Goal: Task Accomplishment & Management: Use online tool/utility

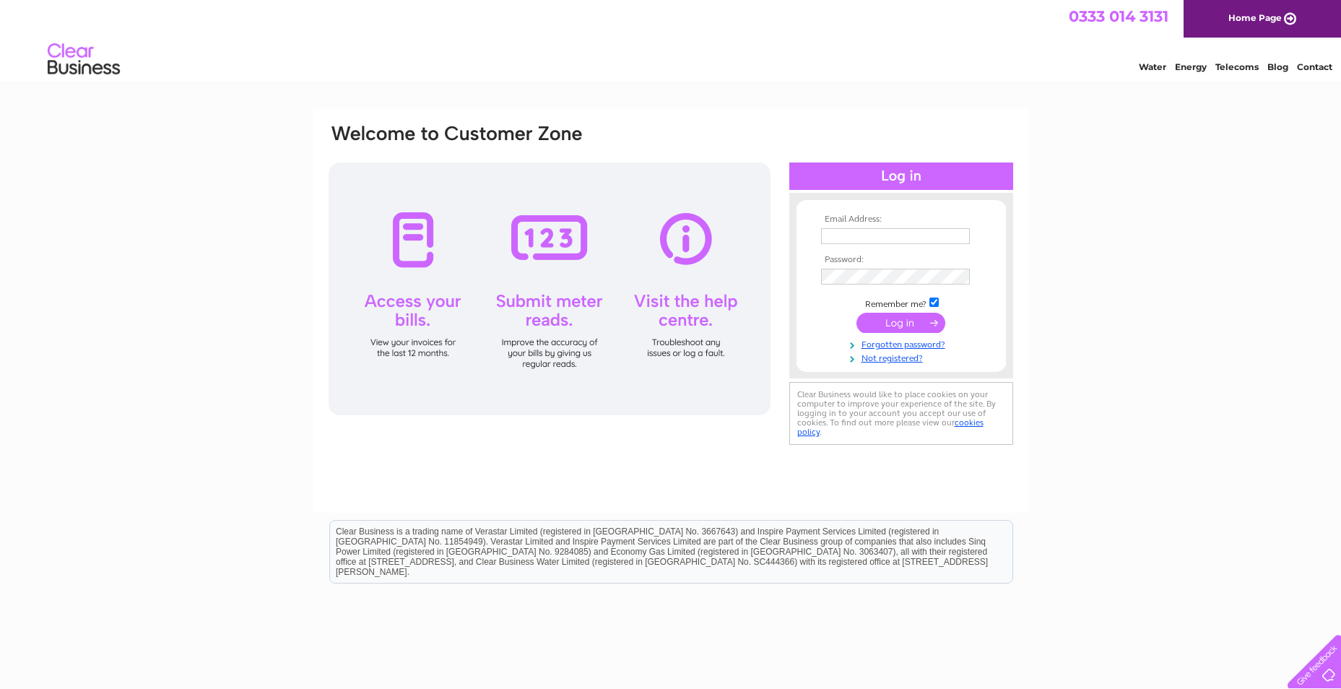
type input "john@booksandbeans.co.uk"
click at [897, 324] on input "submit" at bounding box center [901, 323] width 89 height 20
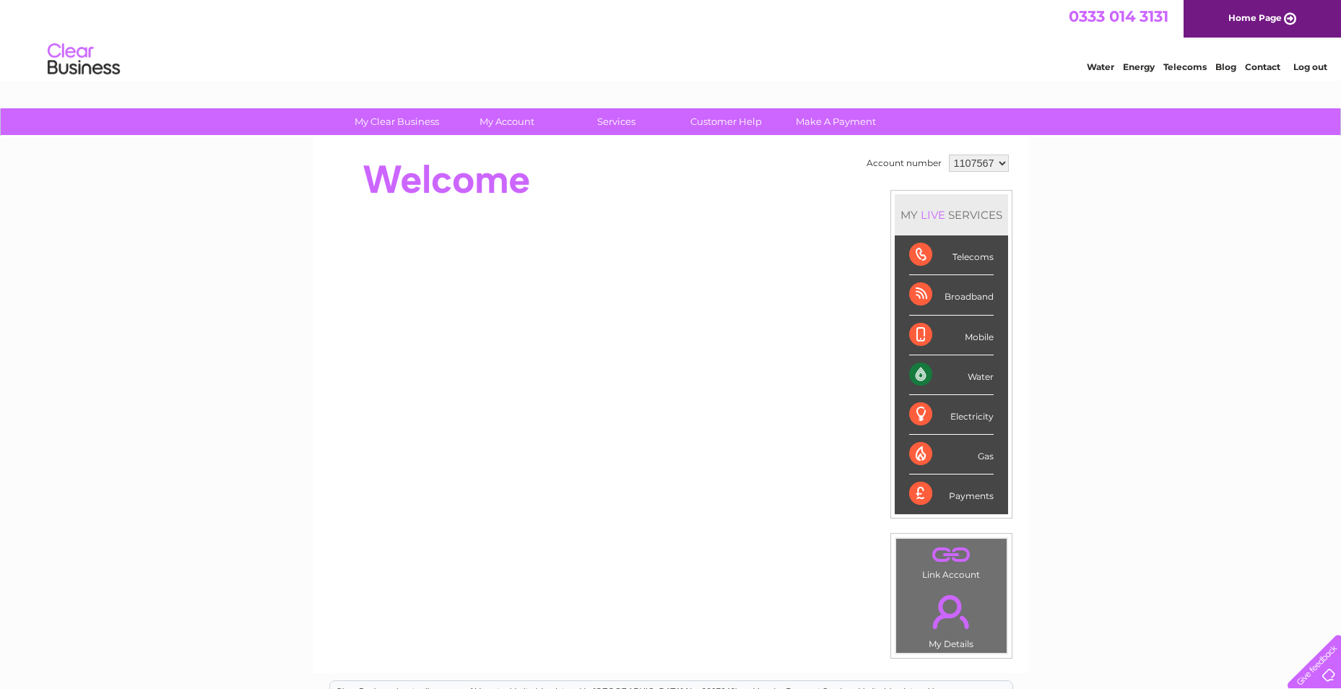
click at [969, 373] on div "Water" at bounding box center [951, 375] width 85 height 40
click at [909, 373] on div "Water" at bounding box center [951, 375] width 85 height 40
click at [909, 168] on td "Account number" at bounding box center [904, 163] width 82 height 25
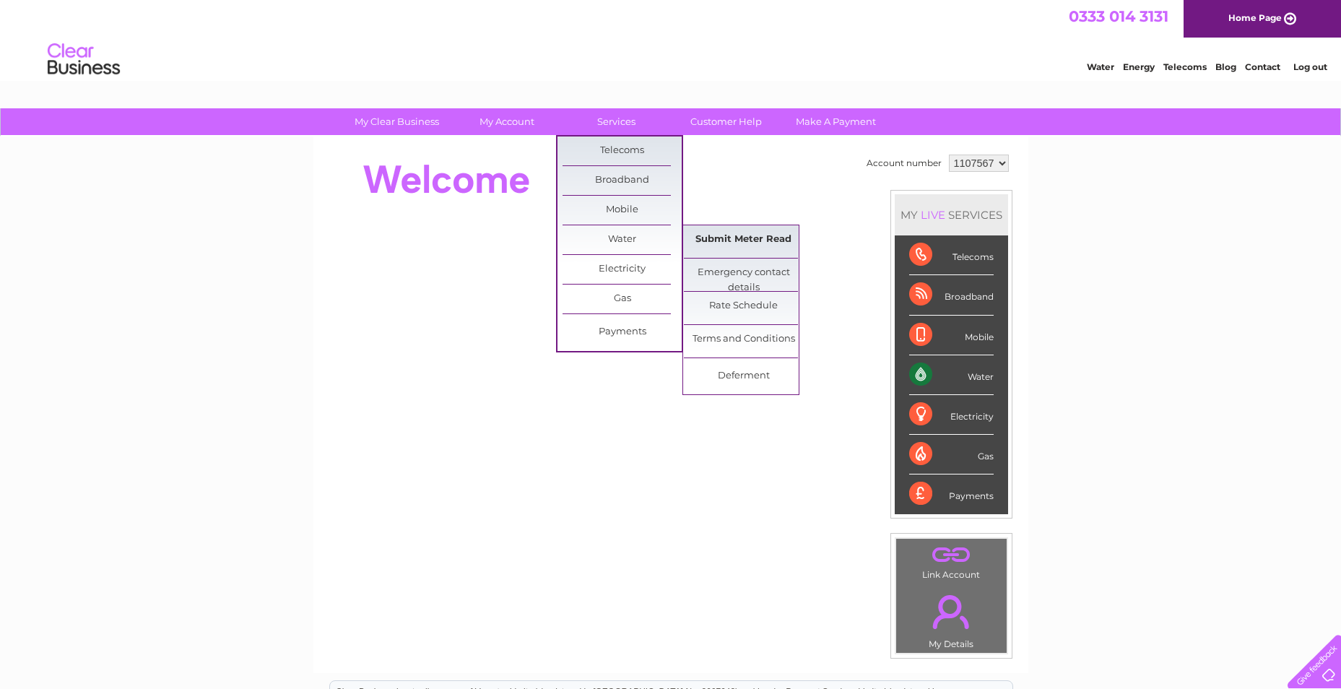
click at [752, 237] on link "Submit Meter Read" at bounding box center [743, 239] width 119 height 29
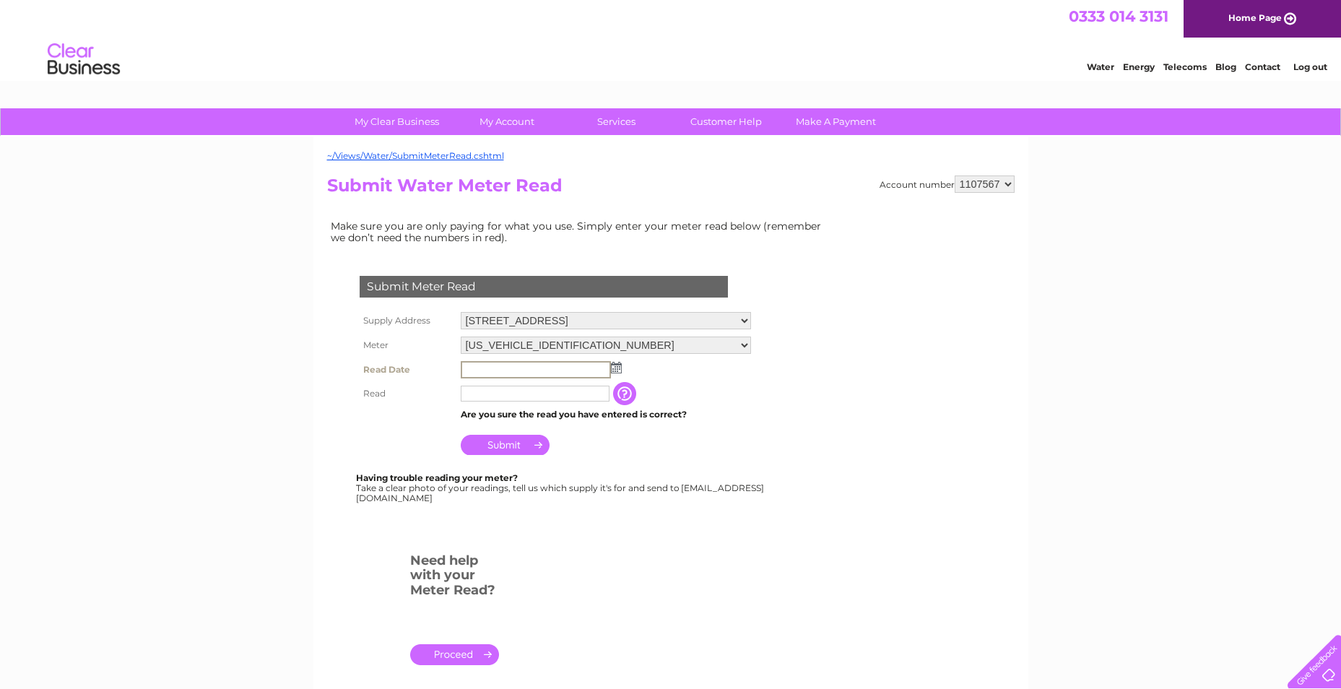
click at [491, 369] on input "text" at bounding box center [536, 369] width 150 height 17
click at [490, 369] on input "text" at bounding box center [536, 369] width 150 height 17
click at [622, 369] on td at bounding box center [606, 369] width 298 height 23
click at [610, 368] on img at bounding box center [615, 367] width 11 height 12
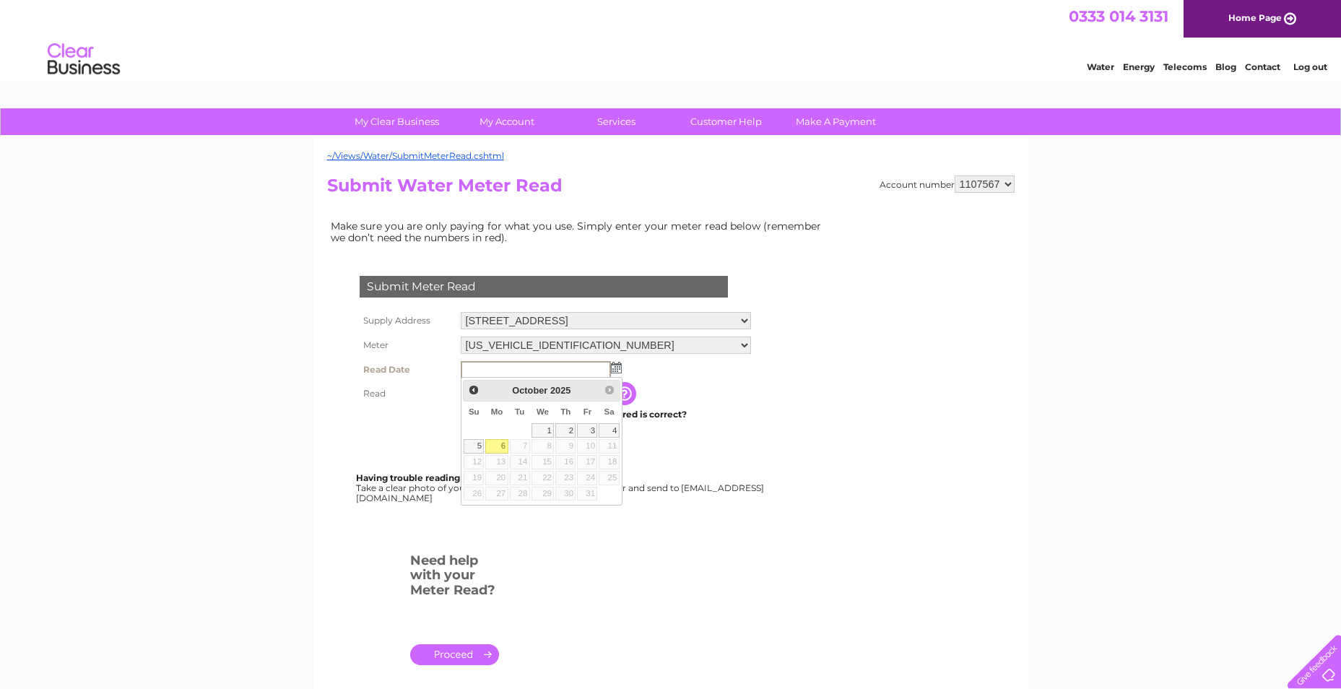
click at [499, 441] on link "6" at bounding box center [496, 446] width 22 height 14
type input "2025/10/06"
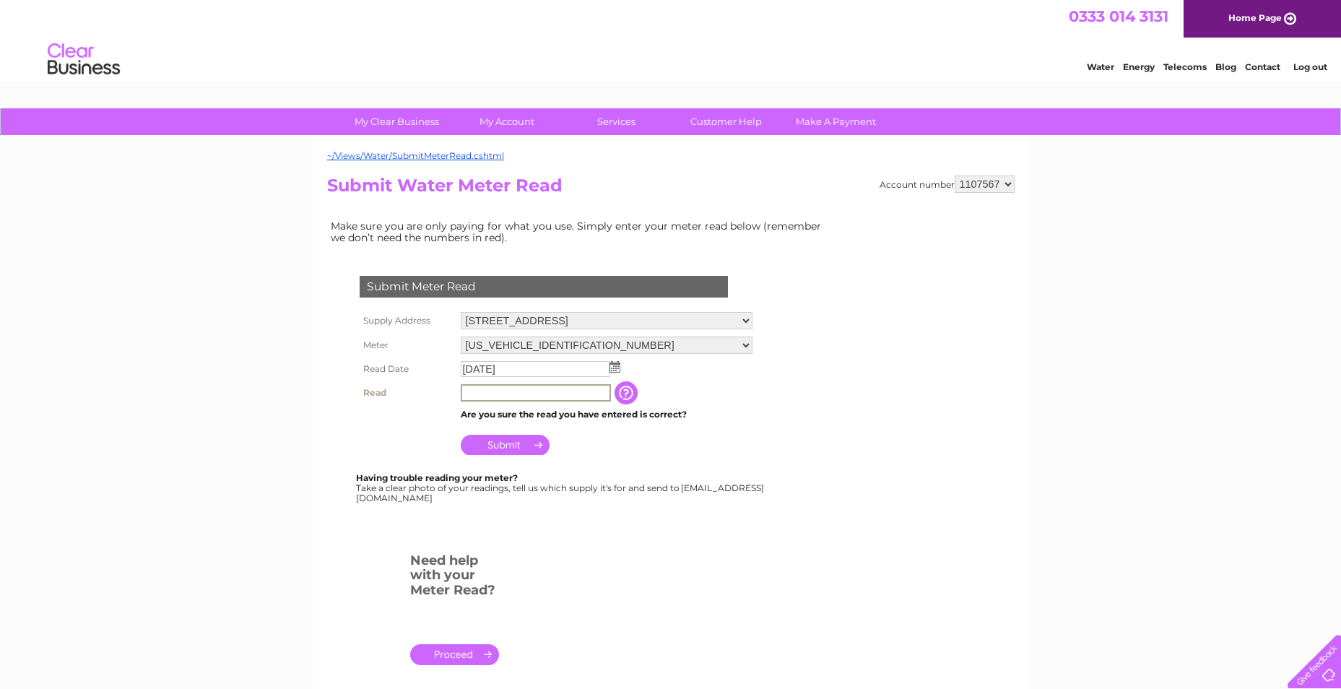
click at [519, 393] on input "text" at bounding box center [536, 392] width 150 height 17
type input "2926"
click at [513, 446] on input "Submit" at bounding box center [505, 443] width 89 height 20
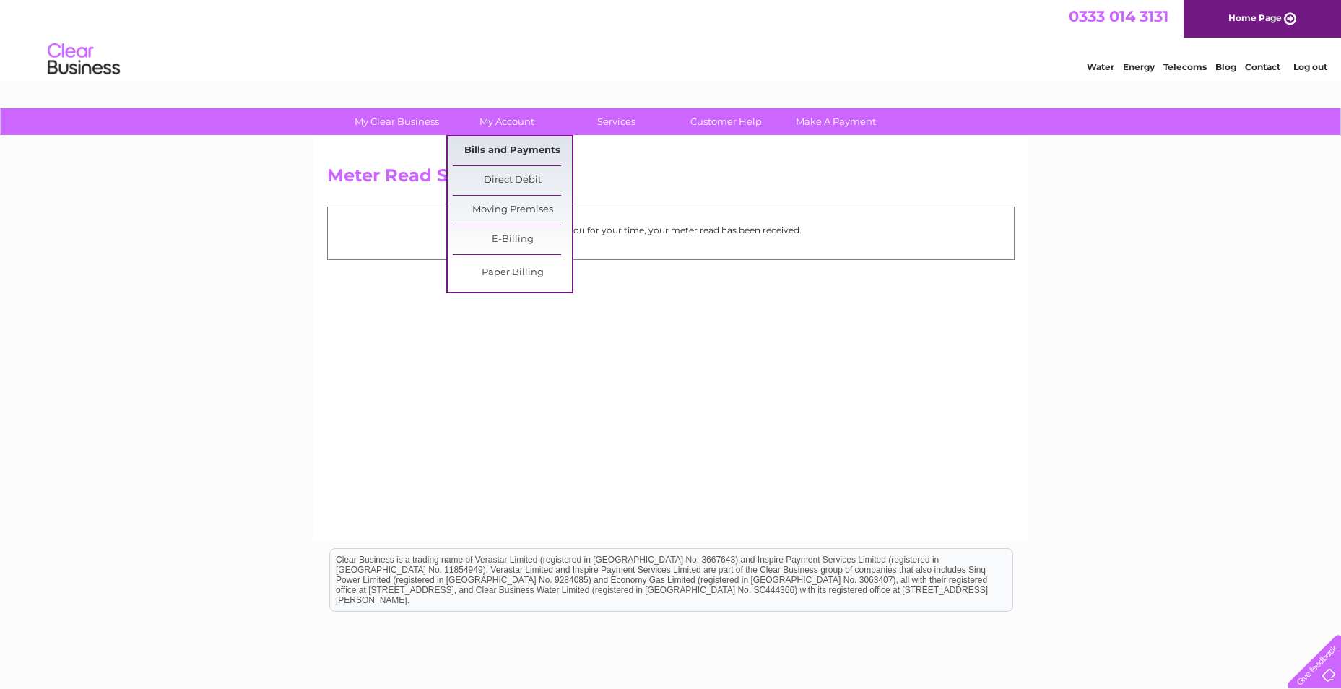
click at [500, 147] on link "Bills and Payments" at bounding box center [512, 151] width 119 height 29
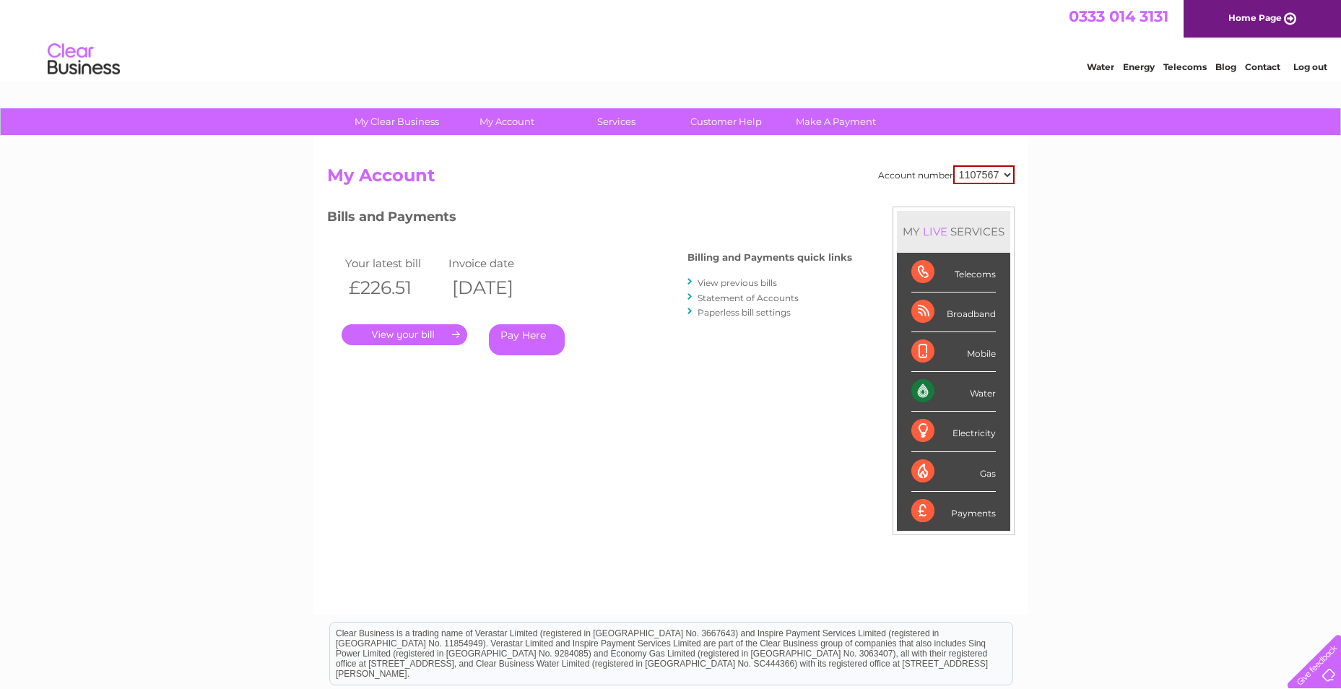
click at [397, 339] on link "." at bounding box center [405, 334] width 126 height 21
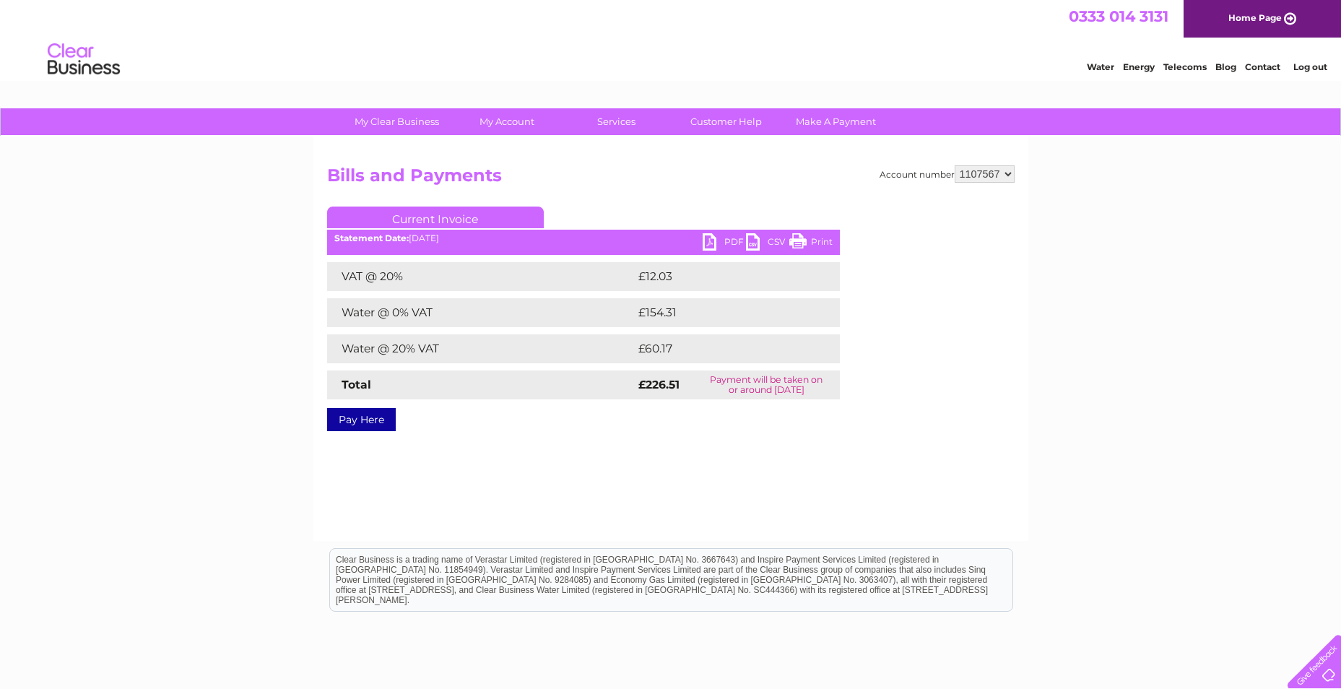
click at [725, 238] on link "PDF" at bounding box center [724, 243] width 43 height 21
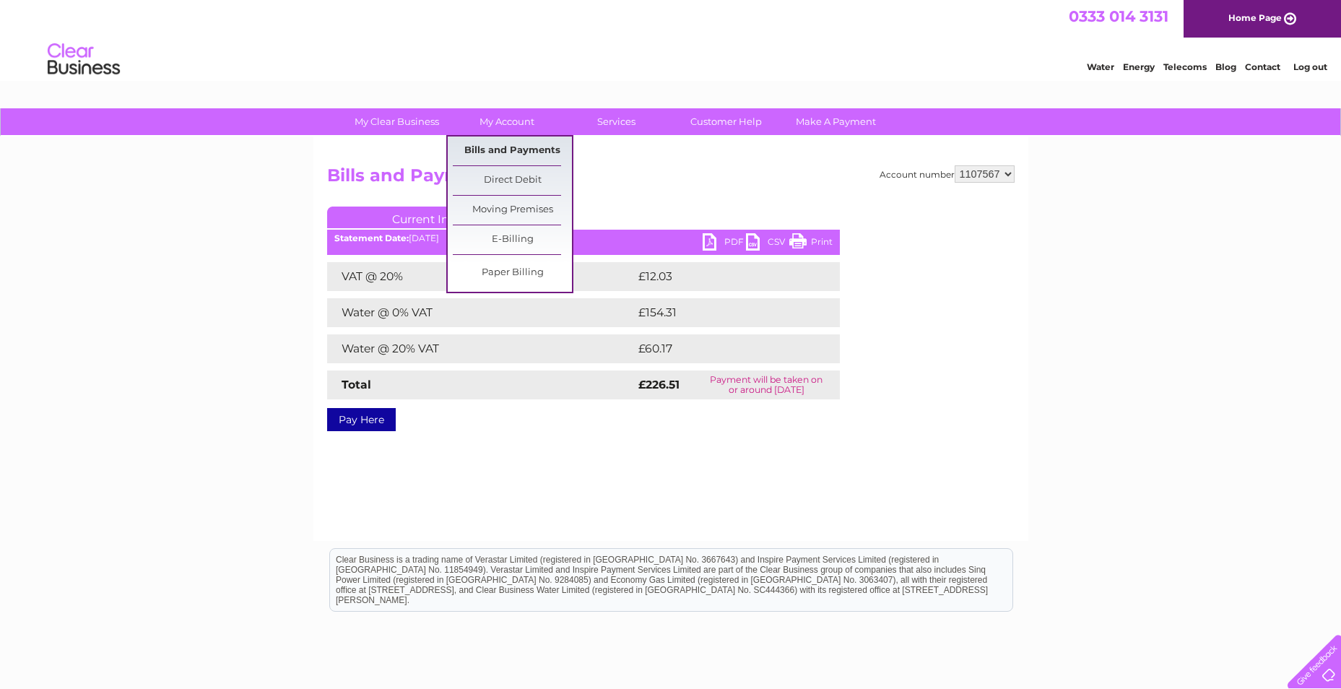
click at [509, 148] on link "Bills and Payments" at bounding box center [512, 151] width 119 height 29
click at [508, 152] on link "Bills and Payments" at bounding box center [512, 151] width 119 height 29
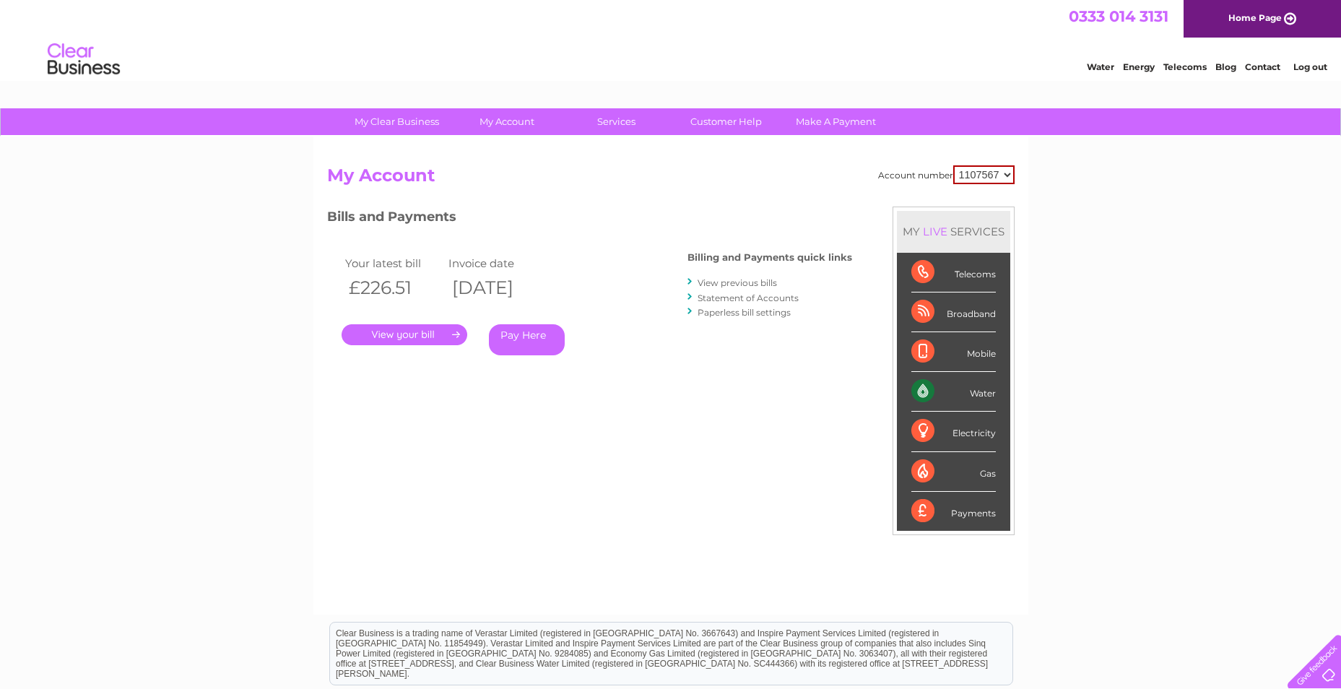
click at [740, 283] on link "View previous bills" at bounding box center [737, 282] width 79 height 11
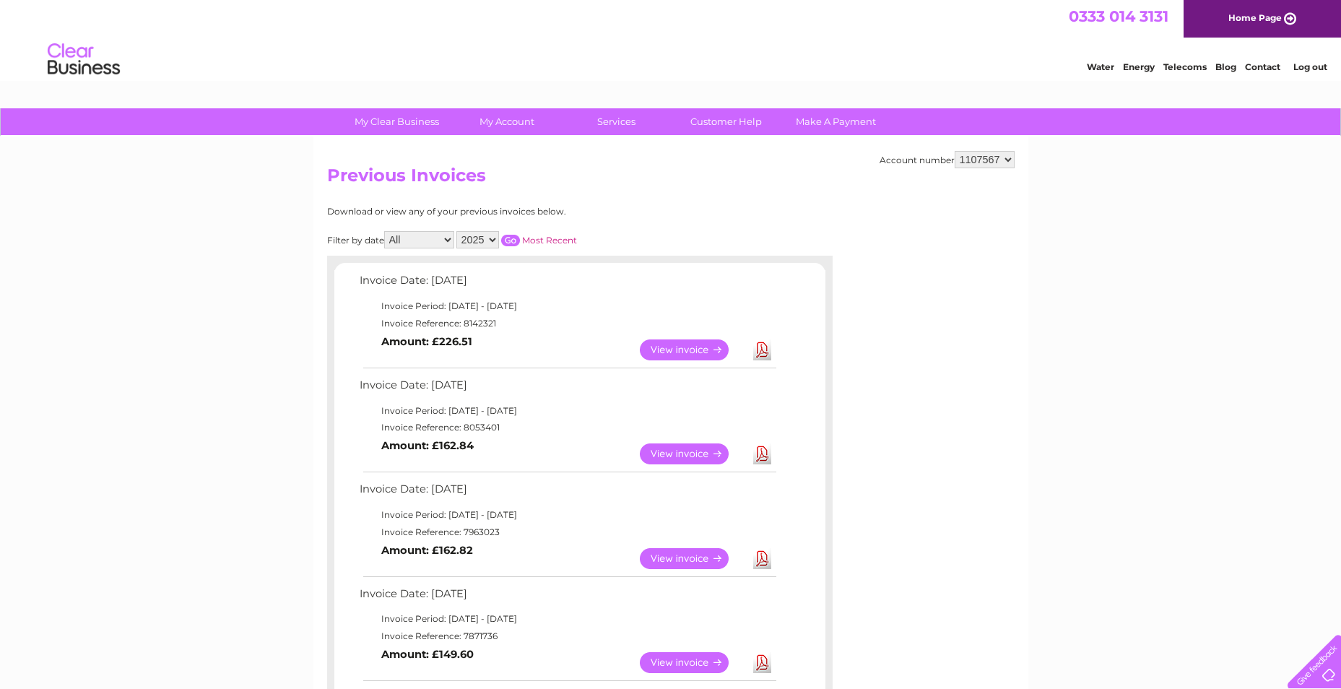
click at [679, 453] on link "View" at bounding box center [693, 453] width 106 height 21
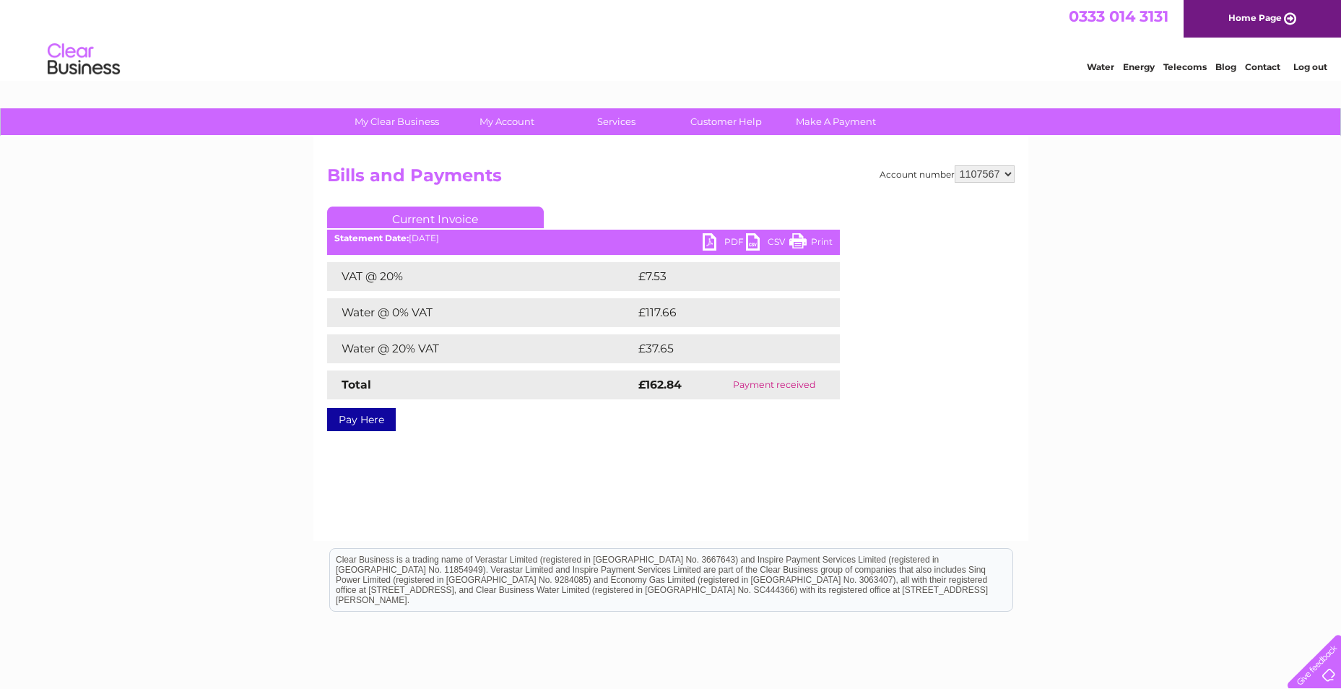
click at [722, 239] on link "PDF" at bounding box center [724, 243] width 43 height 21
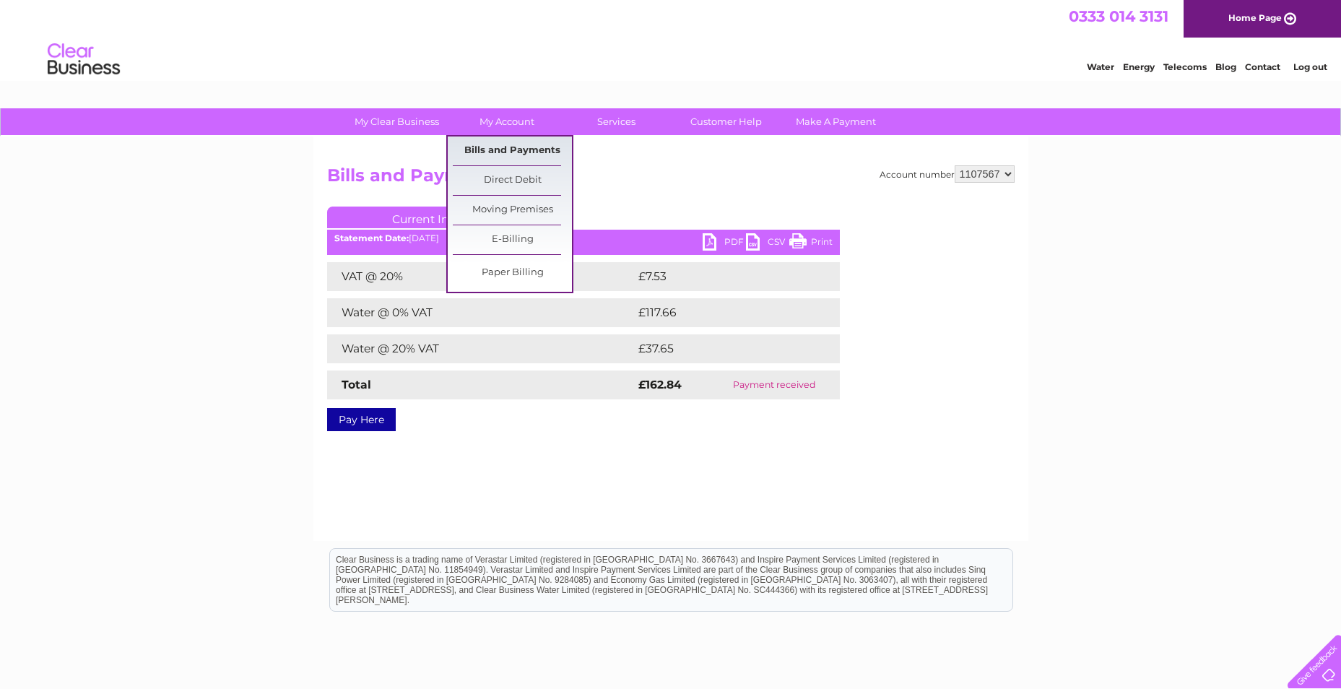
click at [485, 148] on link "Bills and Payments" at bounding box center [512, 151] width 119 height 29
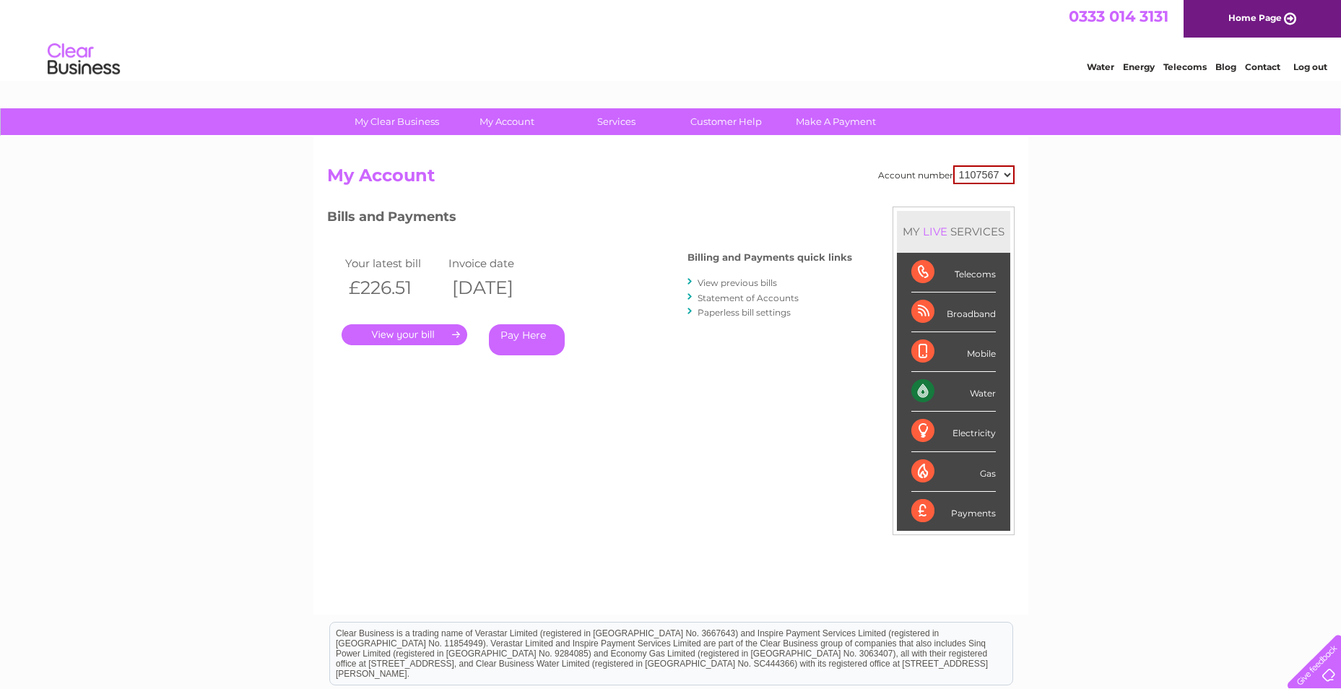
click at [739, 285] on link "View previous bills" at bounding box center [737, 282] width 79 height 11
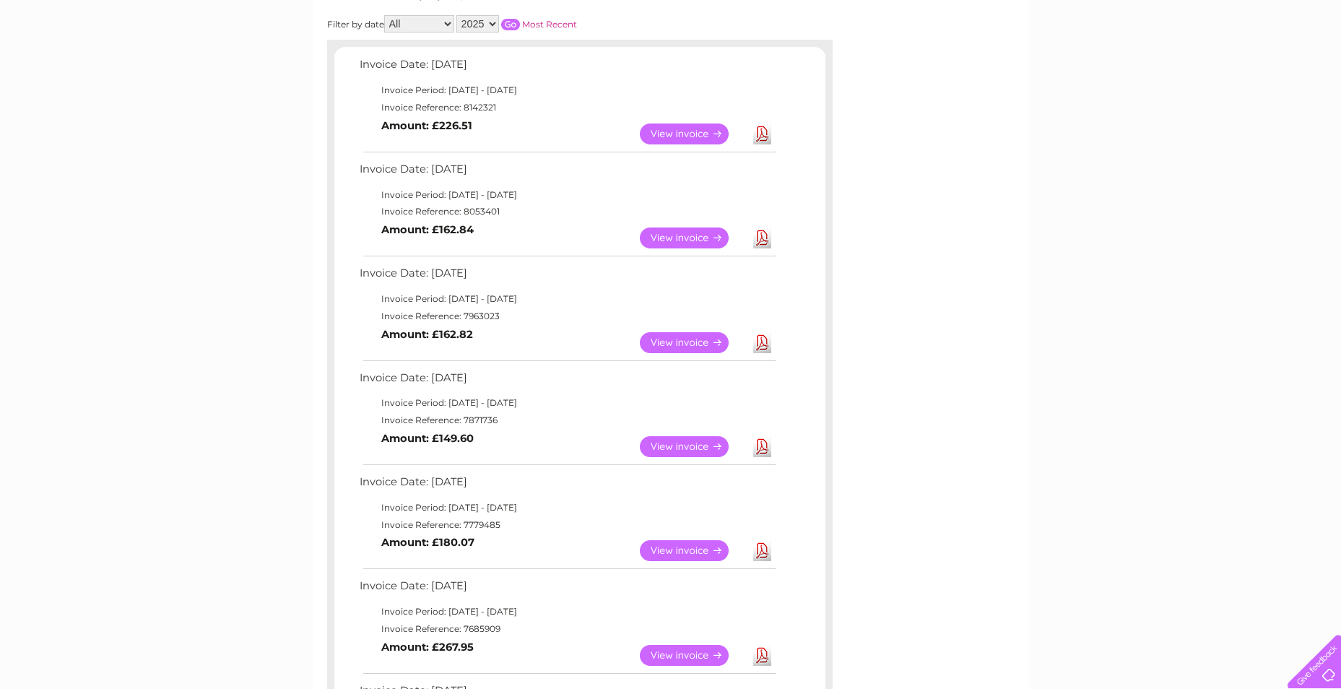
scroll to position [217, 0]
click at [685, 346] on link "View" at bounding box center [693, 342] width 106 height 21
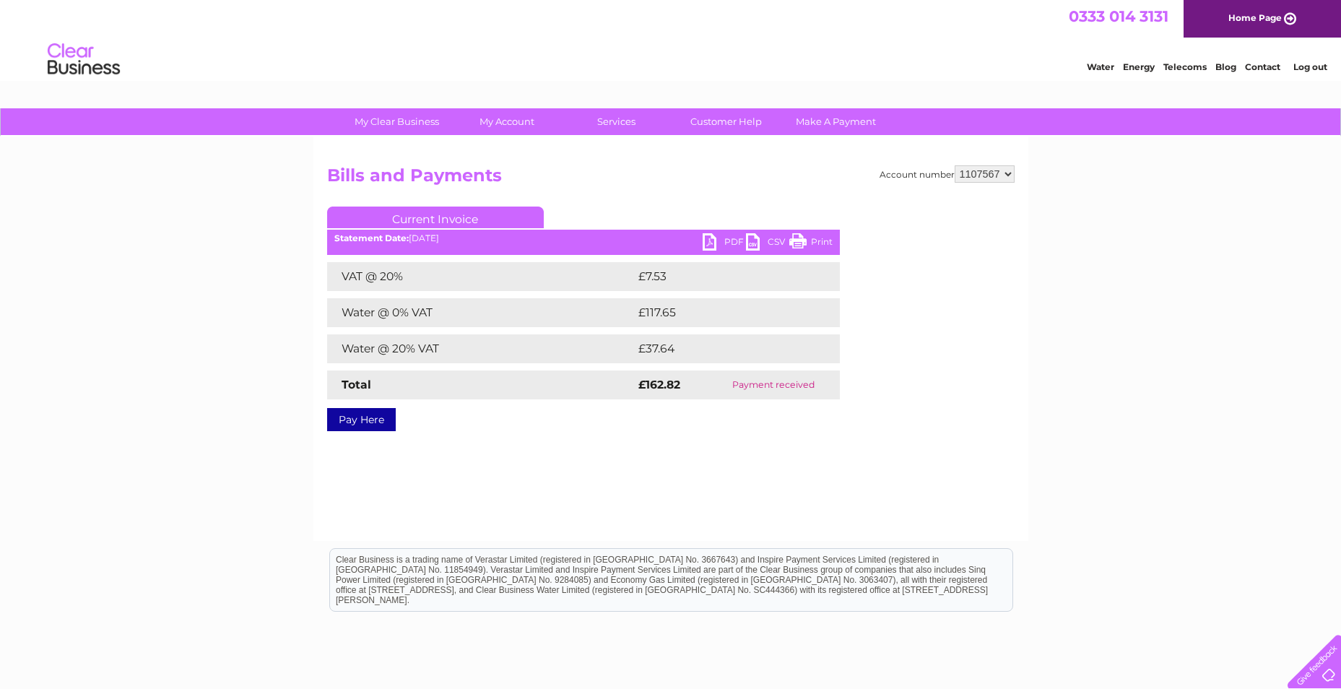
click at [738, 243] on link "PDF" at bounding box center [724, 243] width 43 height 21
